Goal: Navigation & Orientation: Find specific page/section

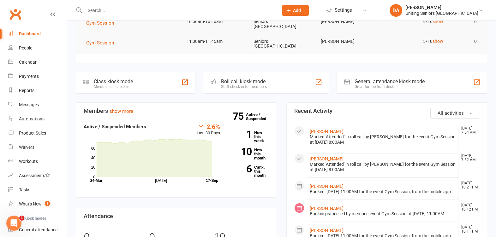
scroll to position [39, 0]
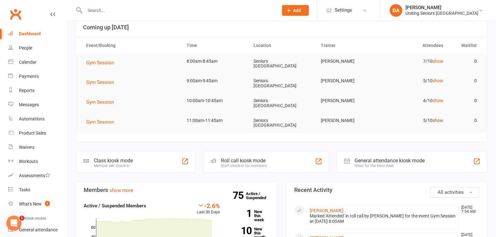
click at [438, 118] on link "show" at bounding box center [437, 120] width 11 height 5
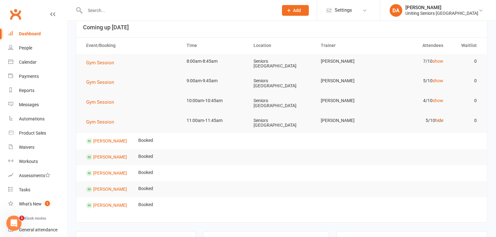
click at [438, 118] on link "hide" at bounding box center [439, 120] width 8 height 5
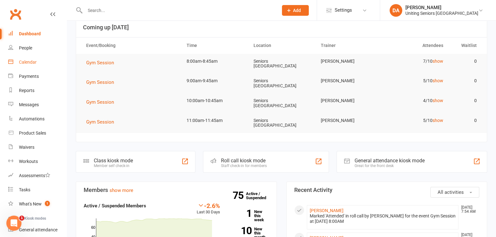
click at [19, 63] on div "Calendar" at bounding box center [28, 62] width 18 height 5
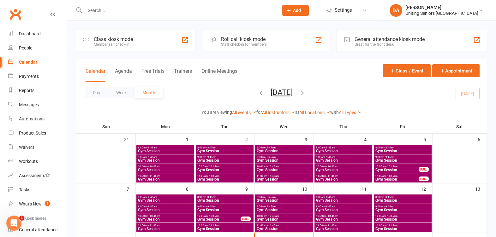
scroll to position [118, 0]
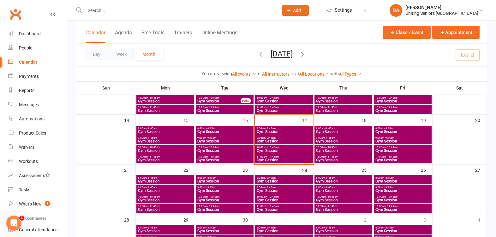
click at [336, 156] on span "- 11:45am" at bounding box center [332, 157] width 12 height 3
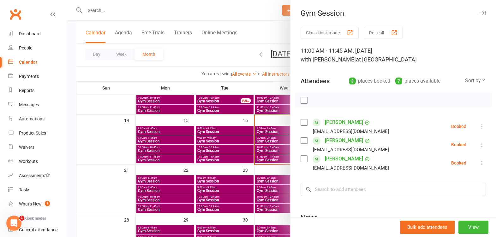
click at [479, 14] on icon "button" at bounding box center [482, 13] width 7 height 4
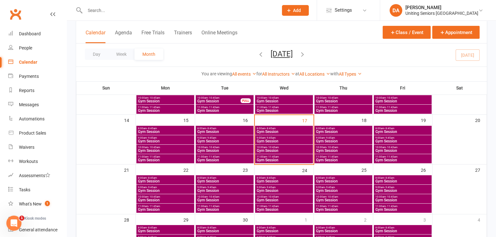
click at [349, 147] on span "10:00am - 10:45am" at bounding box center [343, 147] width 55 height 3
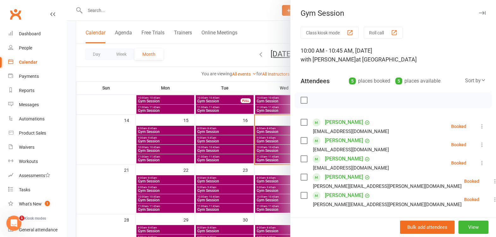
click at [479, 13] on icon "button" at bounding box center [482, 13] width 7 height 4
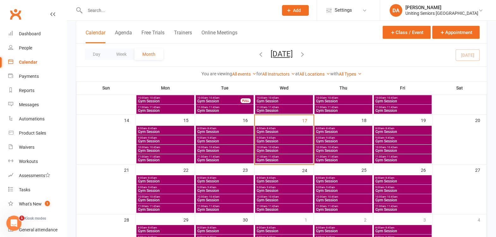
click at [381, 130] on span "Gym Session" at bounding box center [402, 132] width 55 height 4
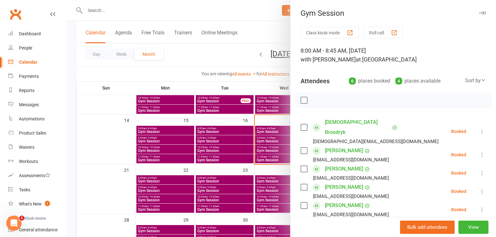
click at [479, 13] on icon "button" at bounding box center [482, 13] width 7 height 4
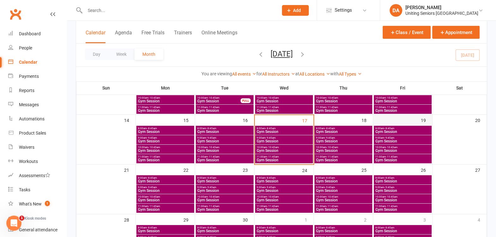
click at [382, 145] on div "10:00am - 10:45am Gym Session" at bounding box center [403, 149] width 58 height 9
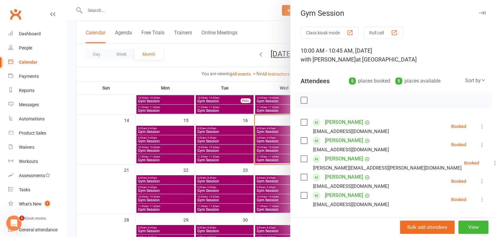
click at [465, 13] on div "Gym Session" at bounding box center [392, 13] width 205 height 9
click at [478, 10] on button "button" at bounding box center [482, 13] width 8 height 8
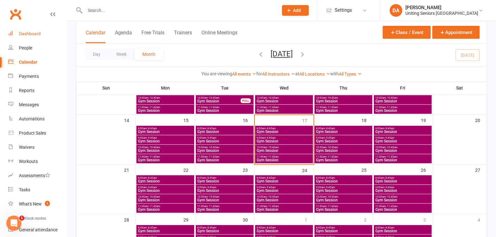
click at [33, 38] on link "Dashboard" at bounding box center [37, 34] width 58 height 14
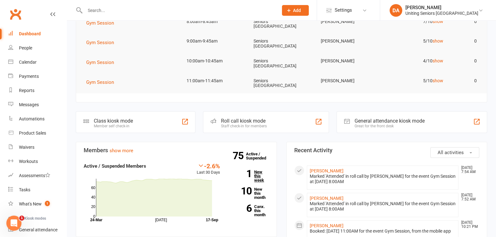
scroll to position [79, 0]
